Goal: Information Seeking & Learning: Understand process/instructions

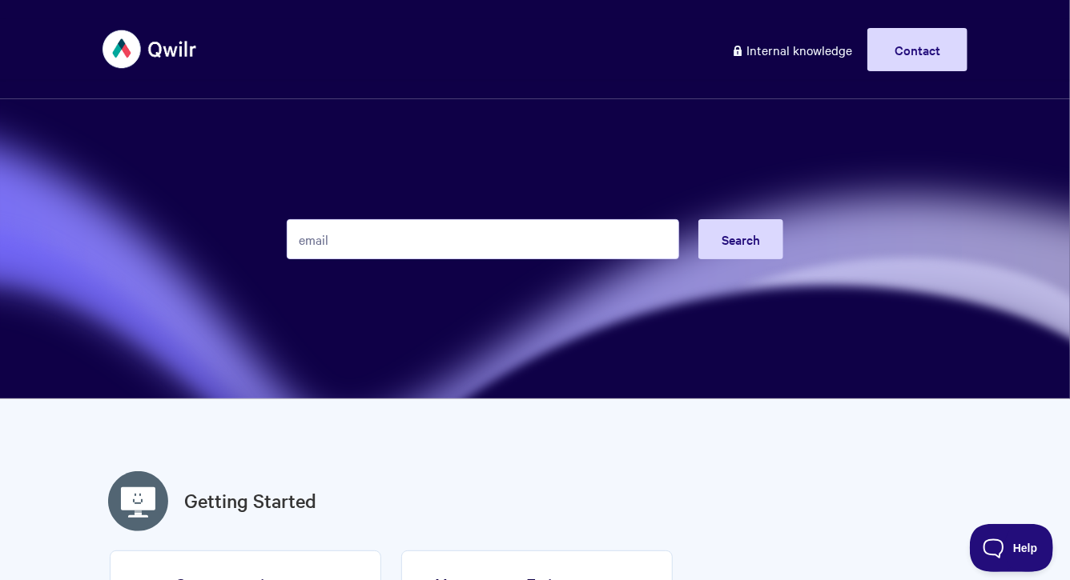
type input "email"
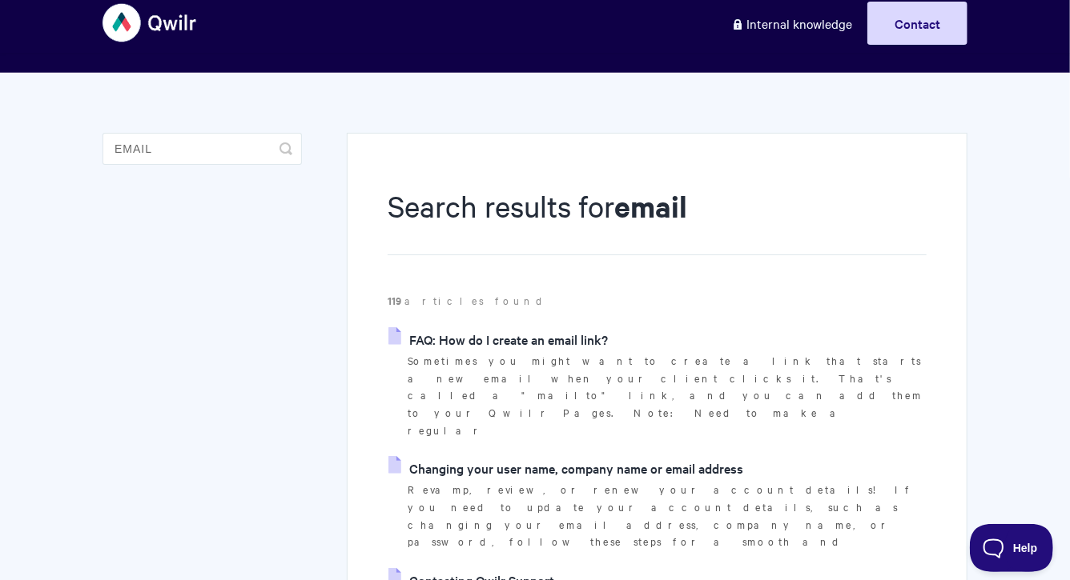
scroll to position [32, 0]
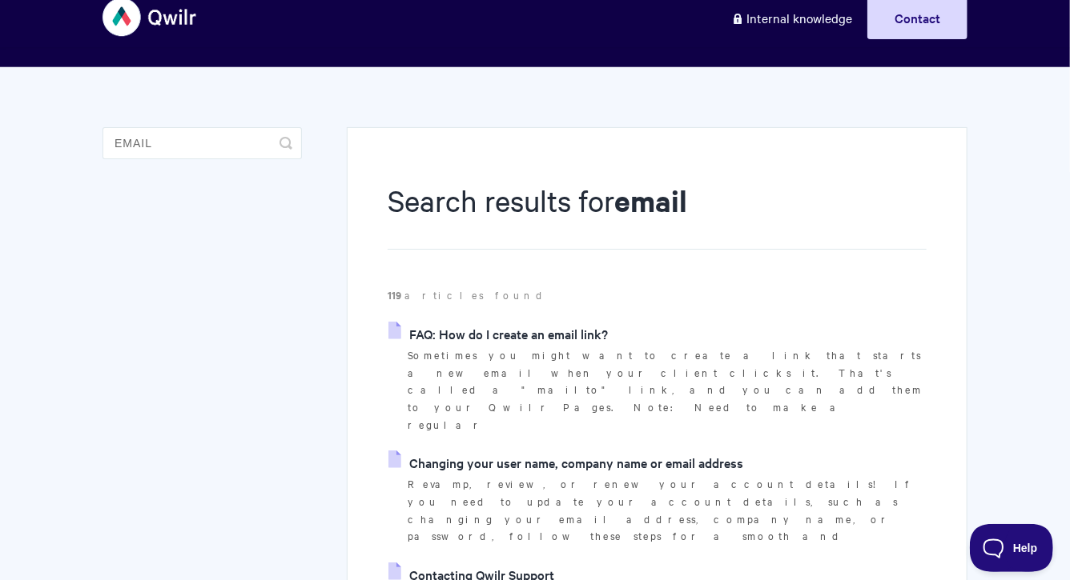
click at [503, 451] on link "Changing your user name, company name or email address" at bounding box center [565, 463] width 355 height 24
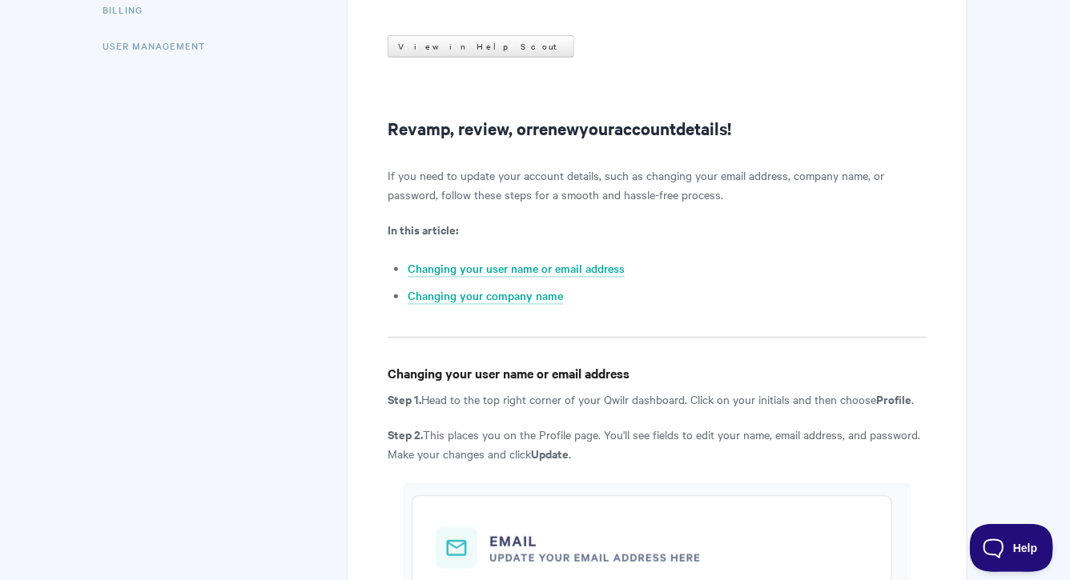
scroll to position [336, 0]
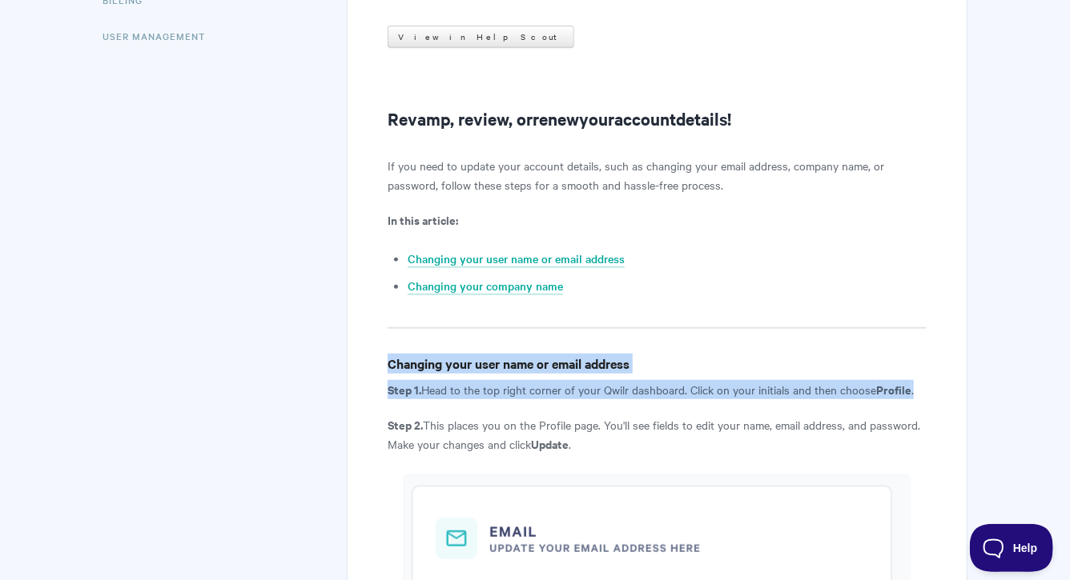
drag, startPoint x: 388, startPoint y: 365, endPoint x: 488, endPoint y: 413, distance: 111.0
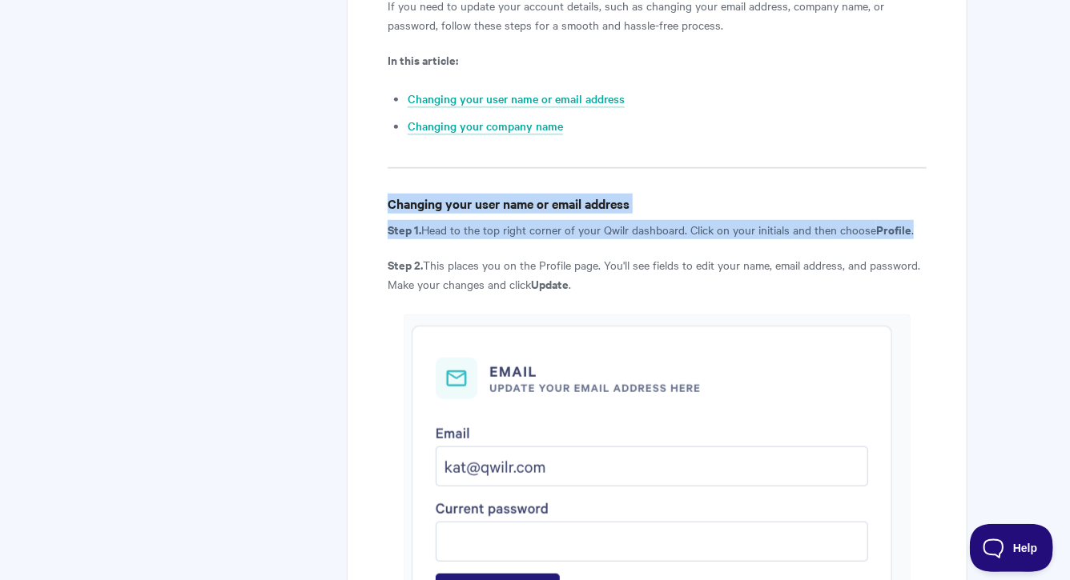
scroll to position [560, 0]
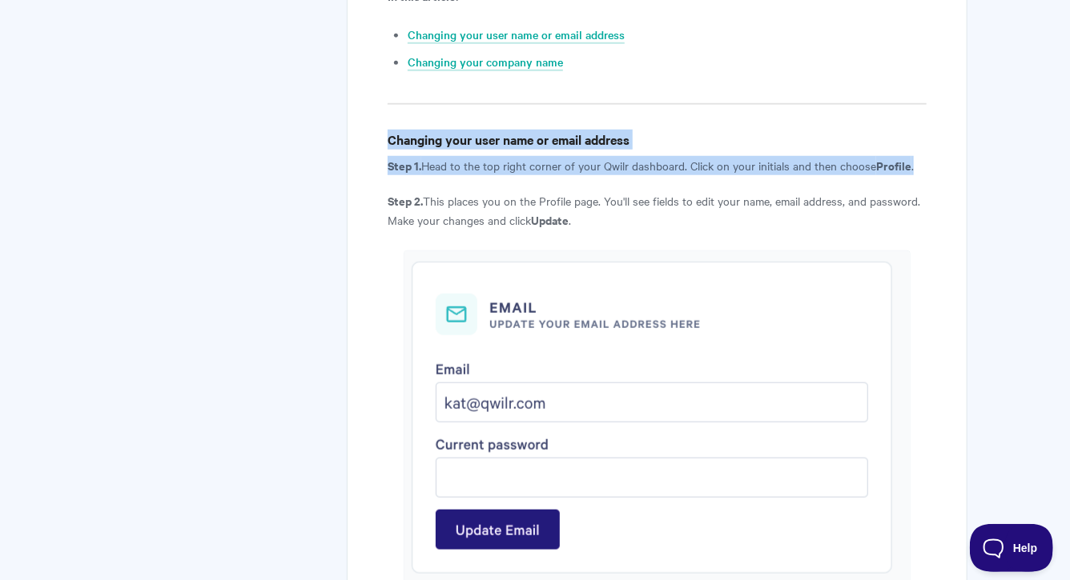
click at [428, 181] on article "Changing your user name, company name or email address View in Help Scout Revam…" at bounding box center [656, 447] width 539 height 1591
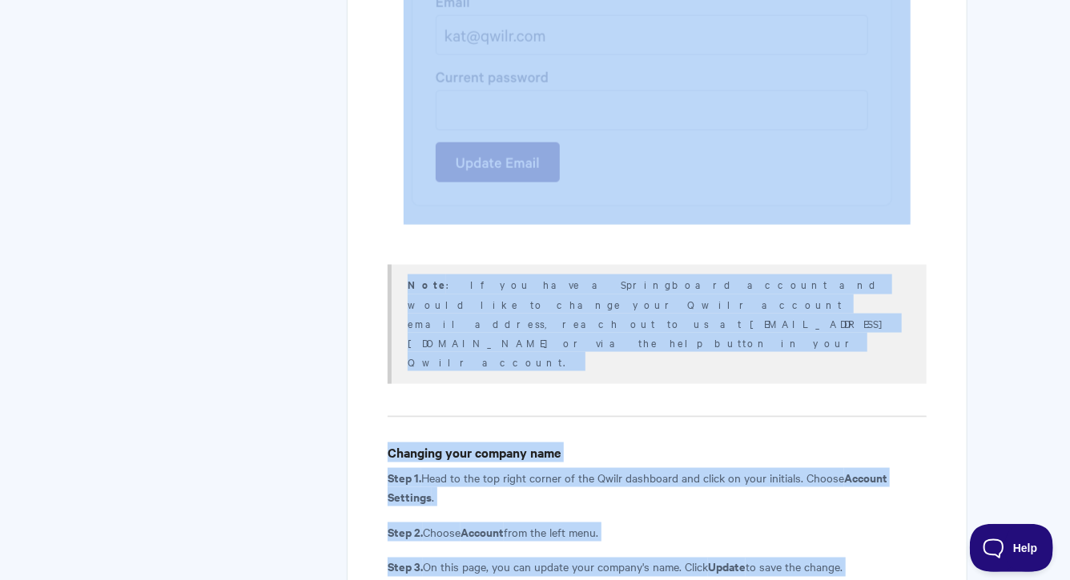
scroll to position [945, 0]
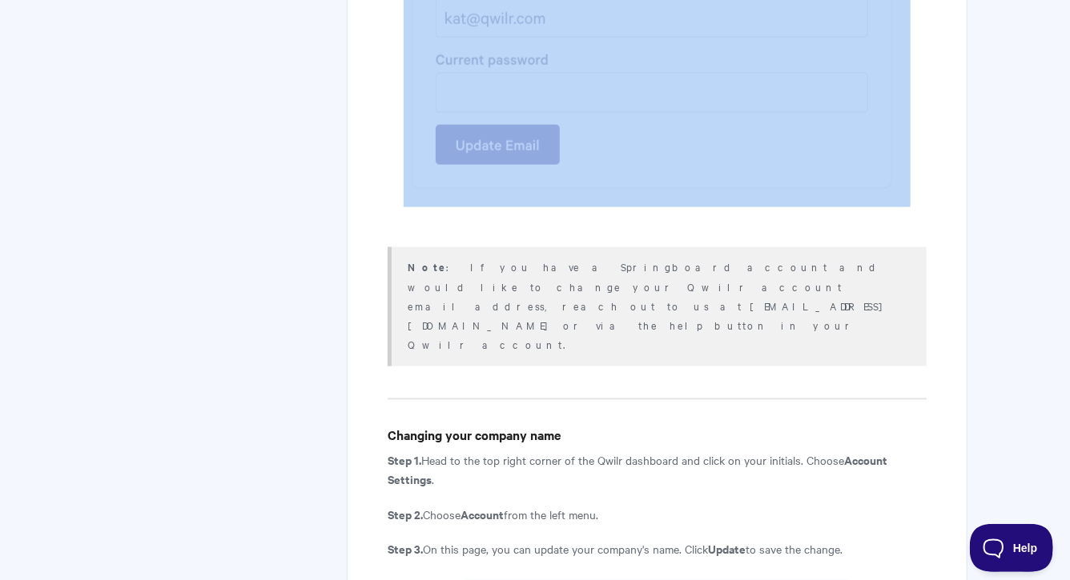
drag, startPoint x: 382, startPoint y: 162, endPoint x: 698, endPoint y: 183, distance: 317.0
click at [698, 183] on div "Changing your user name, company name or email address View in Help Scout Revam…" at bounding box center [657, 72] width 620 height 1716
copy article "Step 1. Head to the top right corner of your Qwilr dashboard. Click on your ini…"
